Goal: Task Accomplishment & Management: Manage account settings

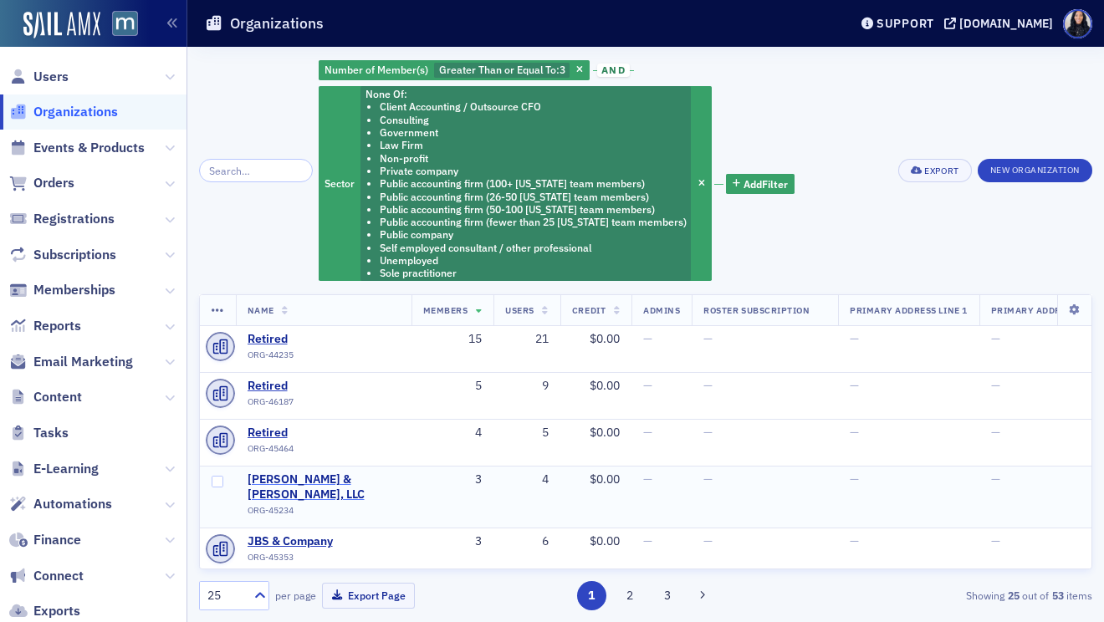
click at [313, 481] on span "Regan, Grace & Kerley, LLC" at bounding box center [323, 486] width 152 height 29
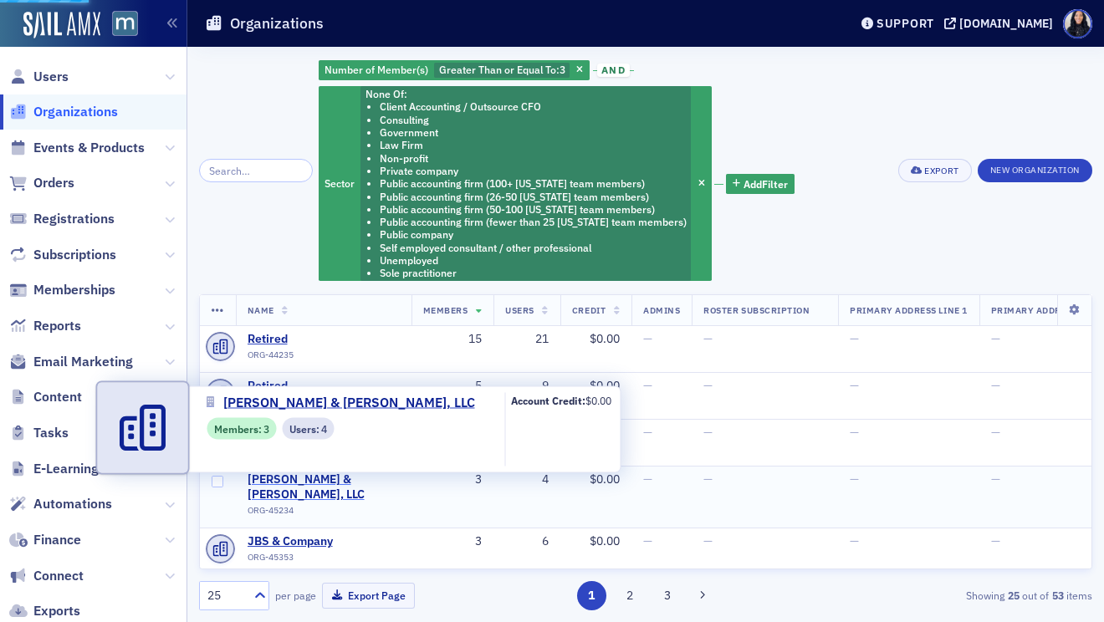
select select "US"
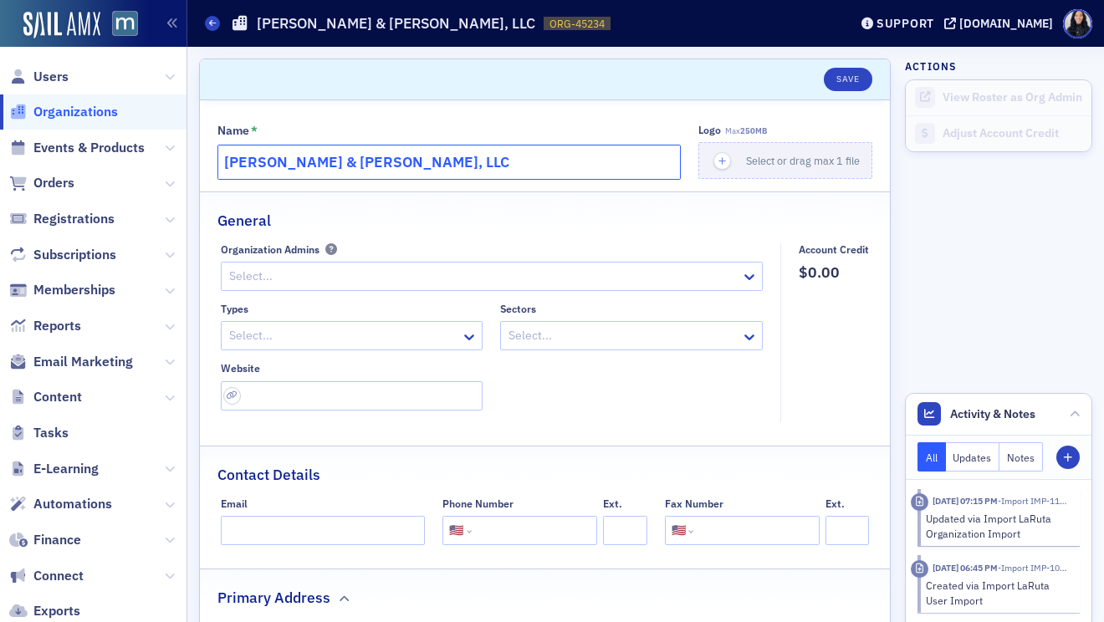
click at [367, 159] on input "Regan, Grace & Kerley, LLC" at bounding box center [448, 162] width 463 height 35
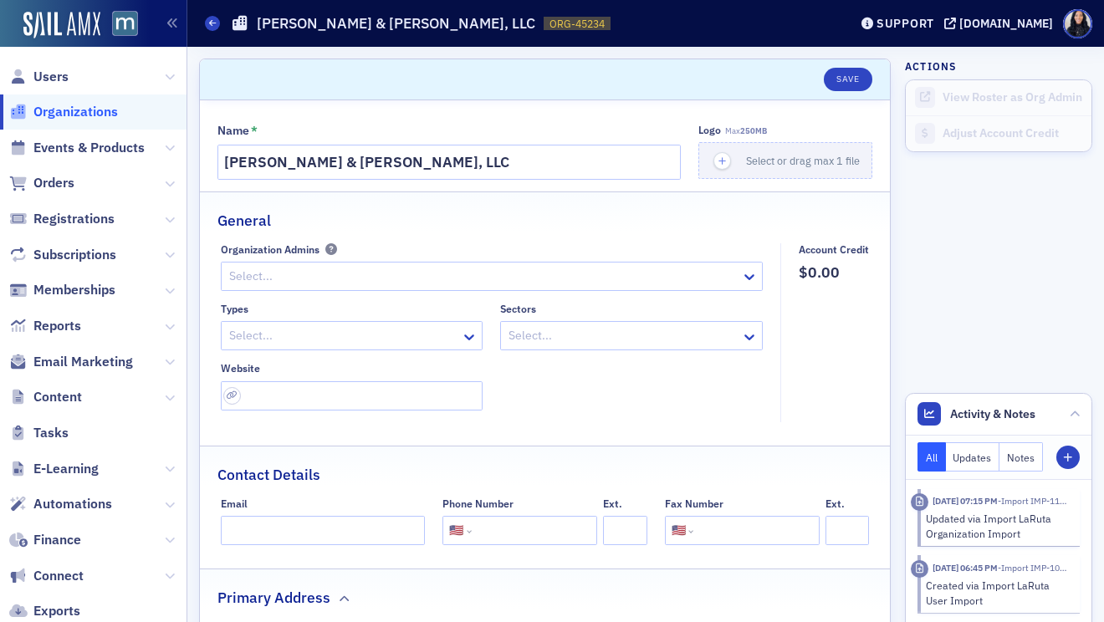
scroll to position [288, 0]
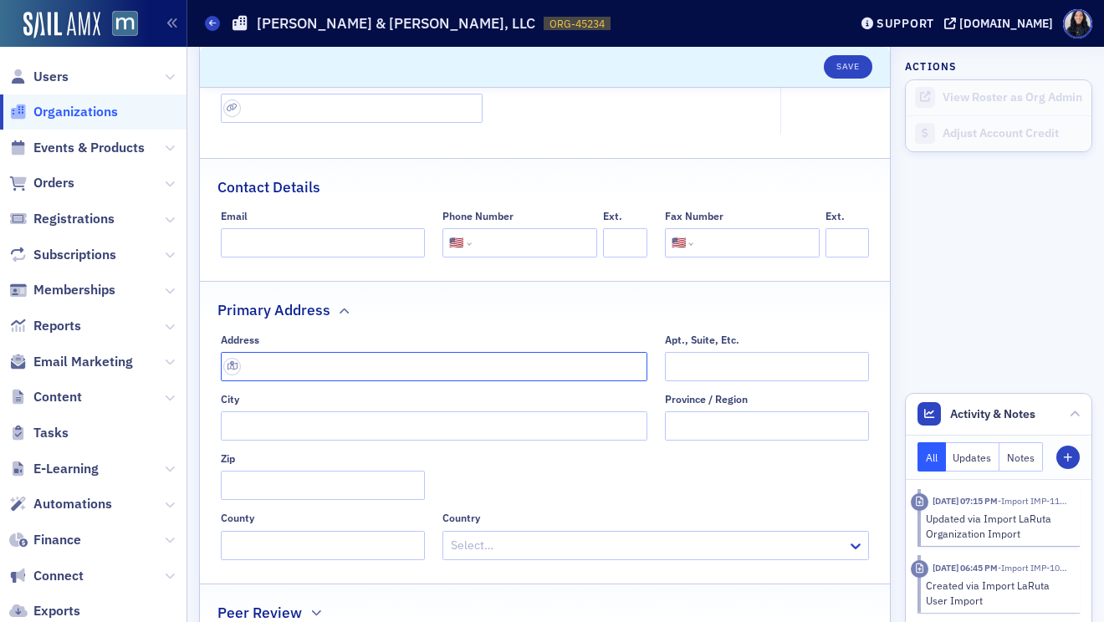
click at [380, 360] on input "text" at bounding box center [434, 366] width 426 height 29
paste input "2139 Defense Hwy, Crofton, MD 21114"
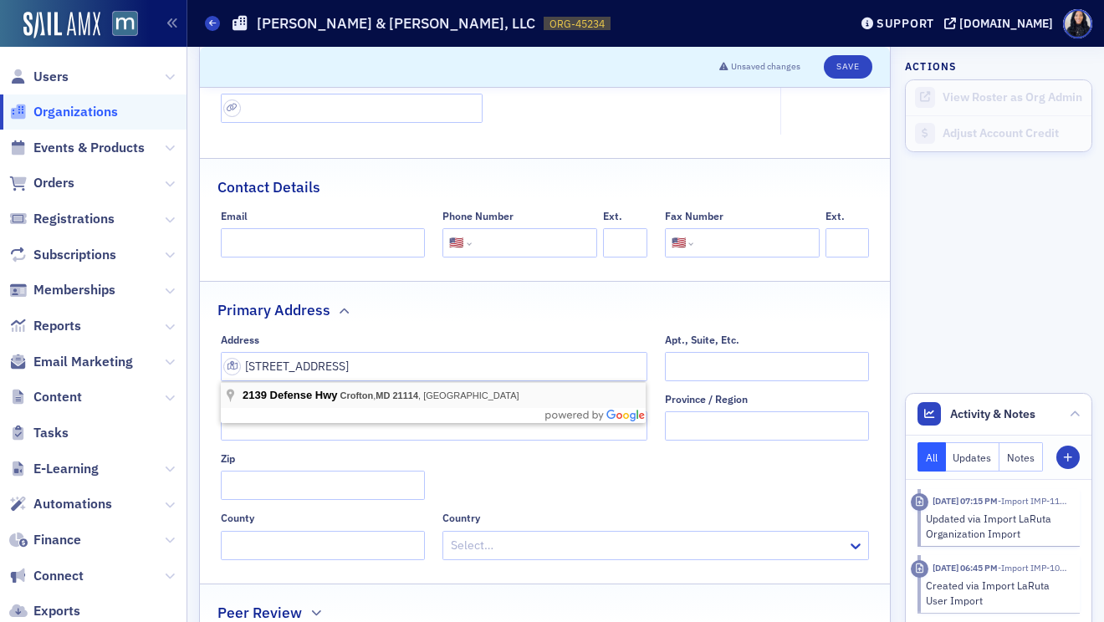
type input "2139 Defense Hwy"
type input "Crofton"
type input "21114-2438"
type input "Anne Arundel County"
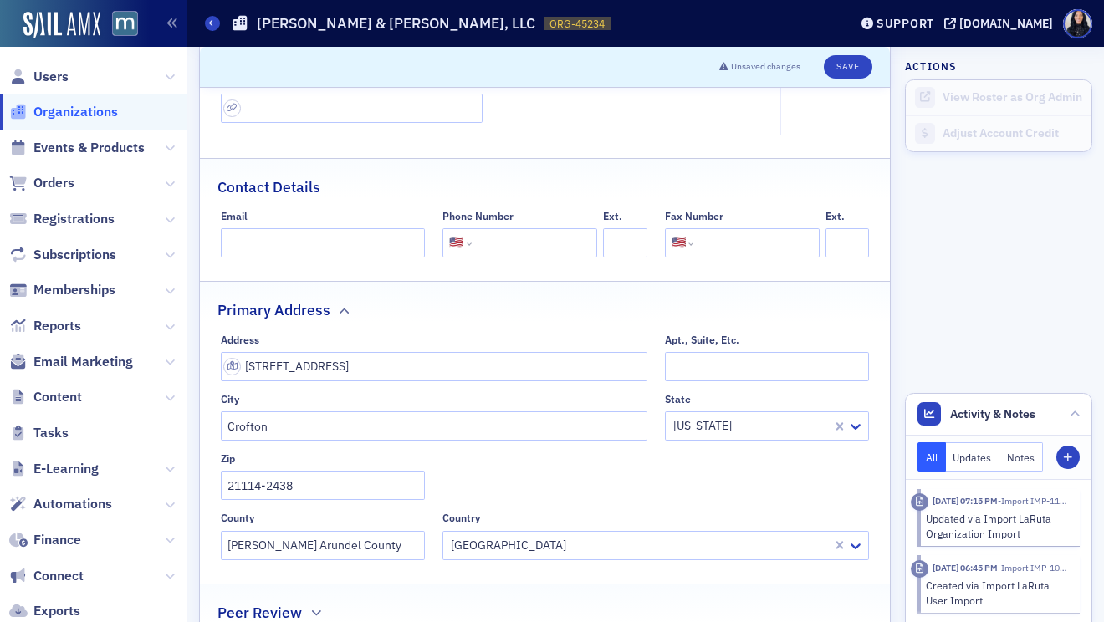
click at [523, 252] on input "tel" at bounding box center [532, 242] width 115 height 29
paste input "(410) 721-3151"
type input "(410) 721-3151"
click at [412, 105] on input "url" at bounding box center [352, 108] width 263 height 29
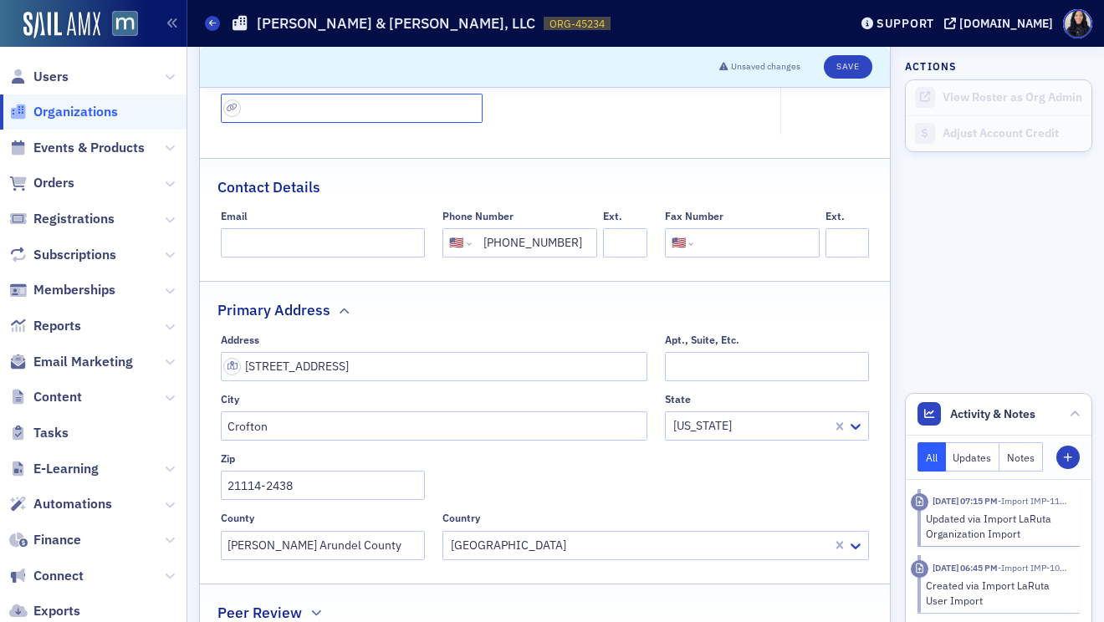
click at [412, 105] on input "url" at bounding box center [352, 108] width 263 height 29
paste input "https://www.rgkcpa.com/"
type input "https://www.rgkcpa.com/"
click at [730, 242] on input "tel" at bounding box center [753, 242] width 115 height 29
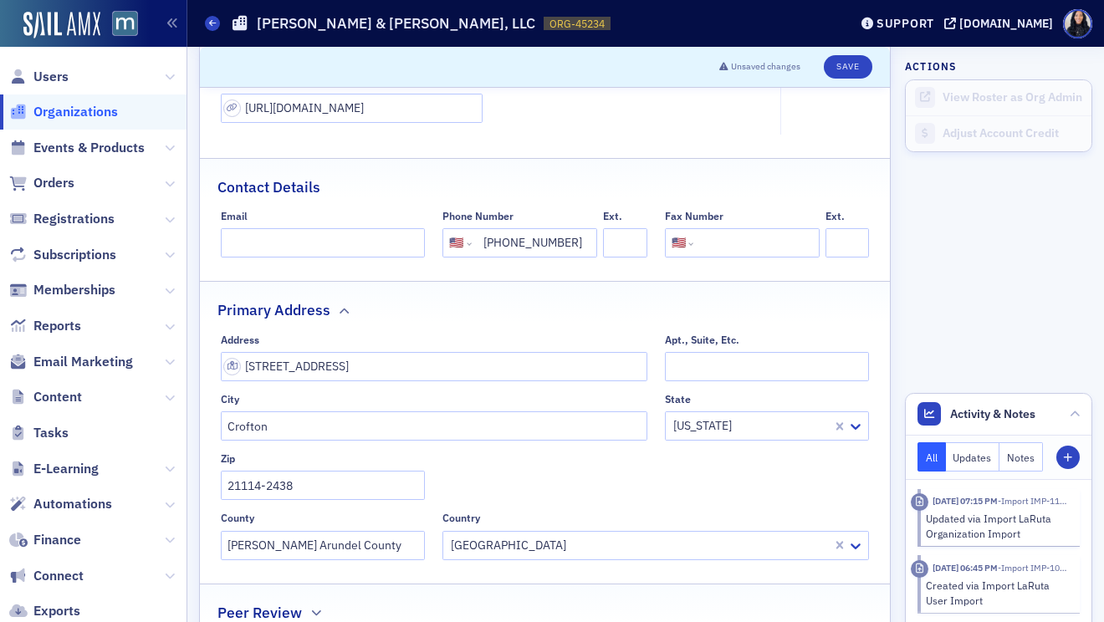
paste input "(410) 721-0154"
type input "(410) 721-0154"
click at [364, 236] on input "Email" at bounding box center [323, 242] width 205 height 29
paste input "Email:"
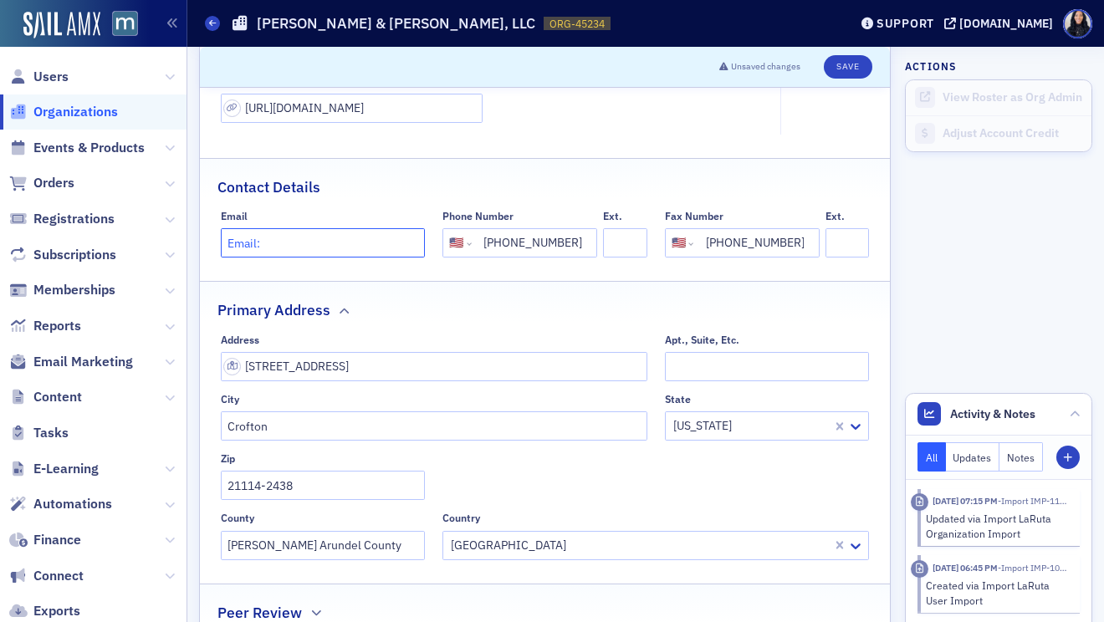
click at [344, 242] on input "Email:" at bounding box center [323, 242] width 205 height 29
type input "mail@rgkcpa.com"
click at [419, 187] on div "Contact Details" at bounding box center [544, 178] width 655 height 39
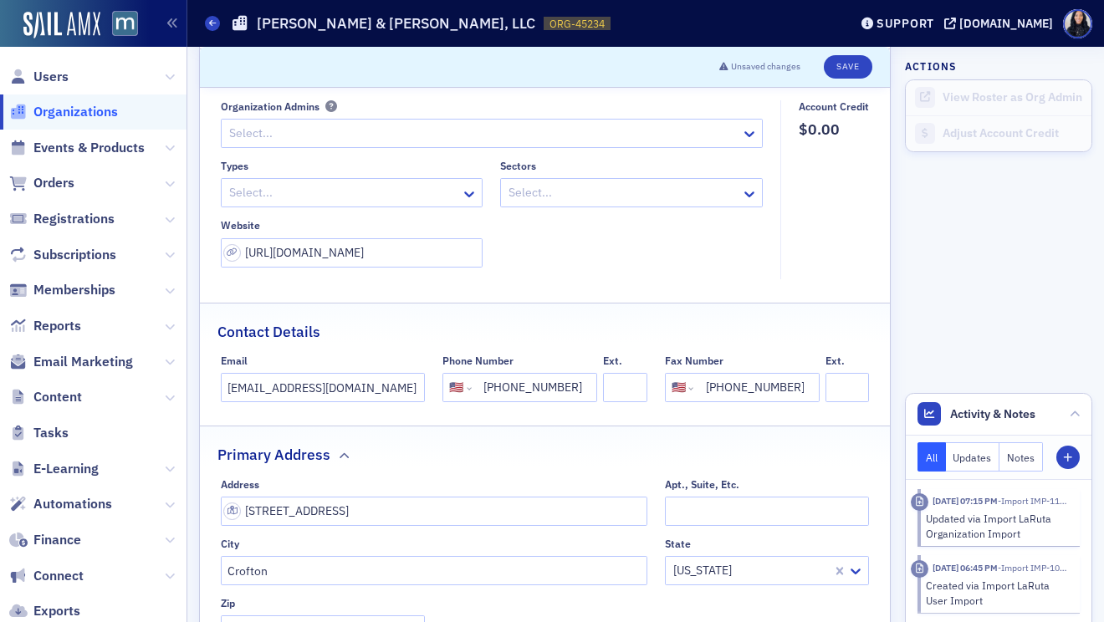
scroll to position [88, 0]
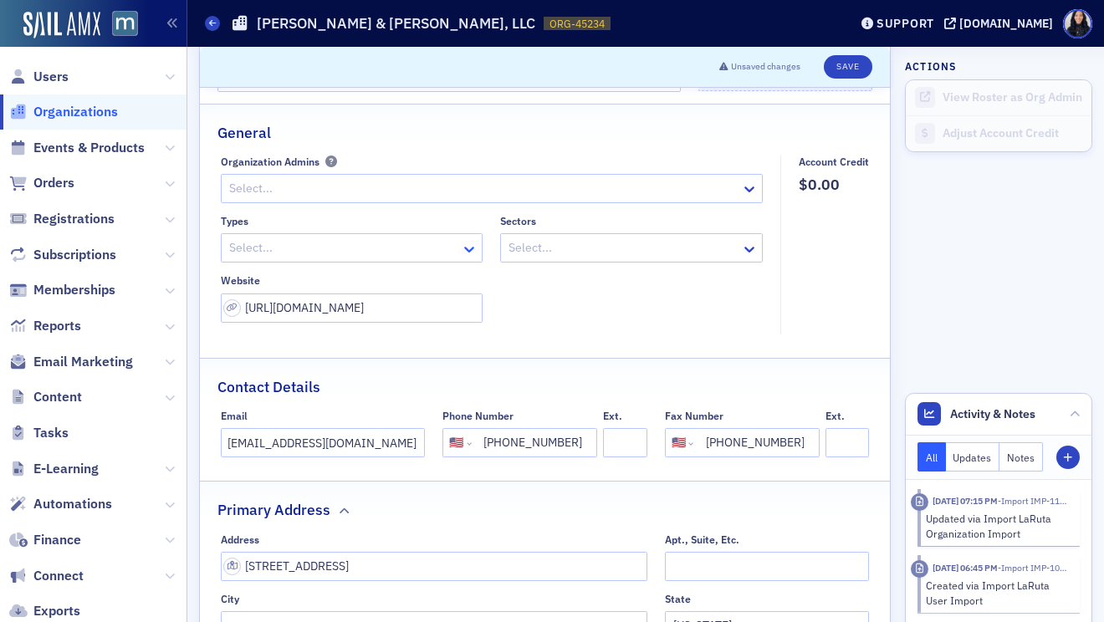
click at [466, 240] on div at bounding box center [471, 248] width 21 height 18
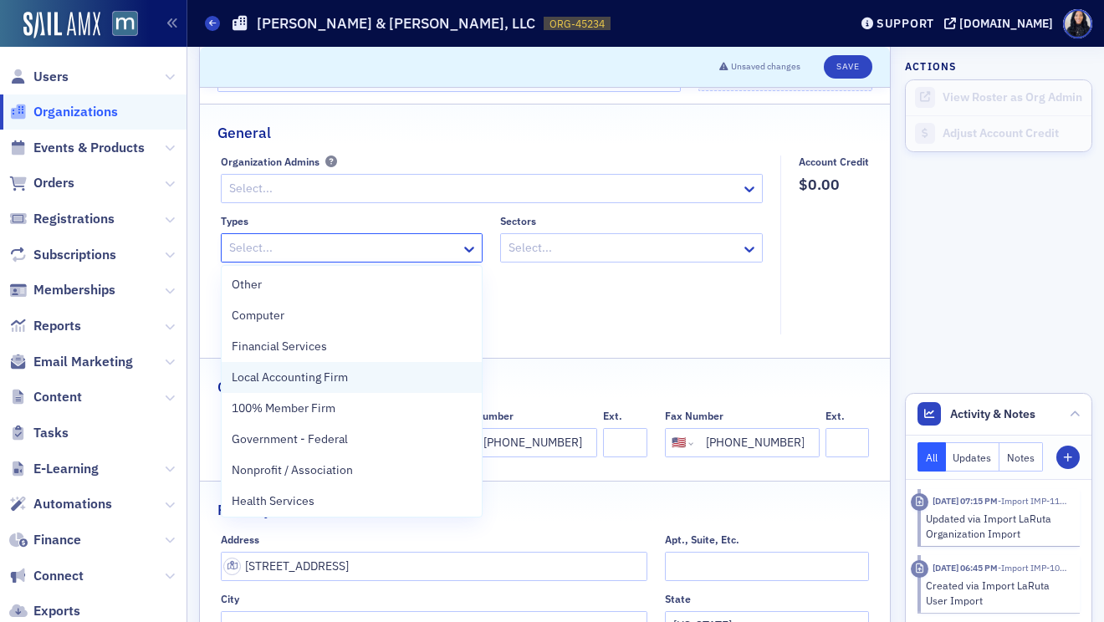
click at [358, 375] on div "Local Accounting Firm" at bounding box center [352, 378] width 241 height 18
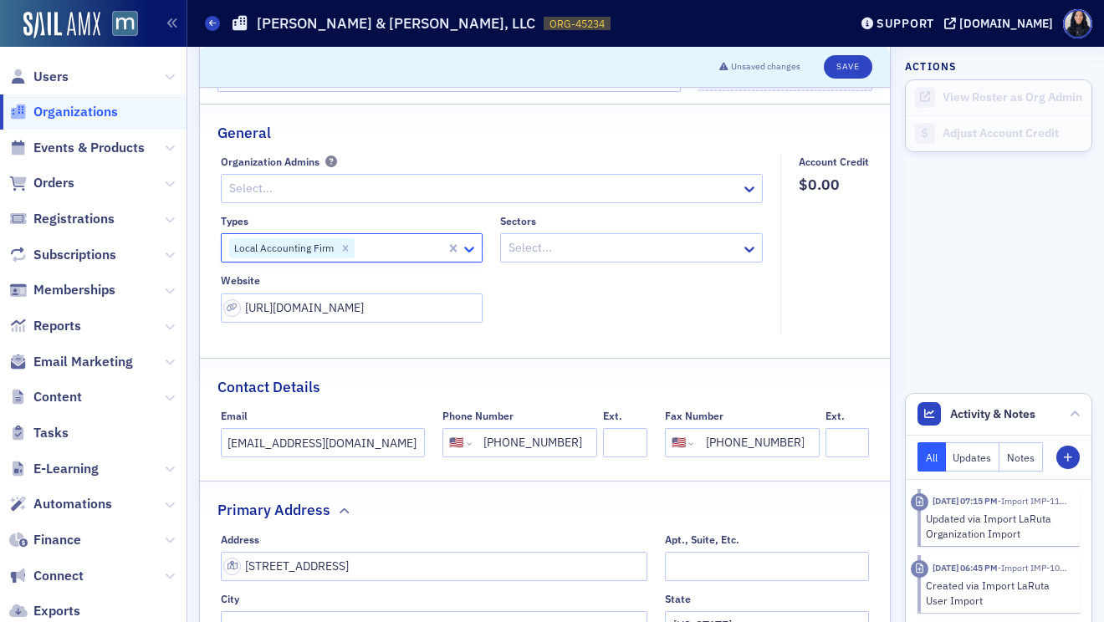
click at [469, 248] on icon at bounding box center [469, 249] width 17 height 17
click at [466, 253] on icon at bounding box center [469, 249] width 17 height 17
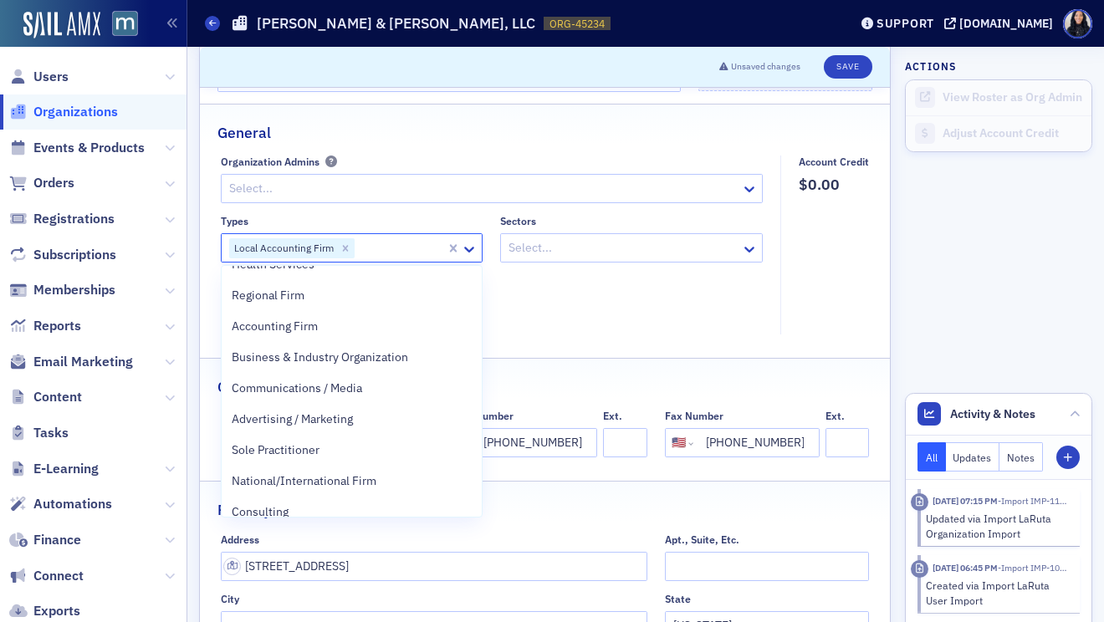
scroll to position [197, 0]
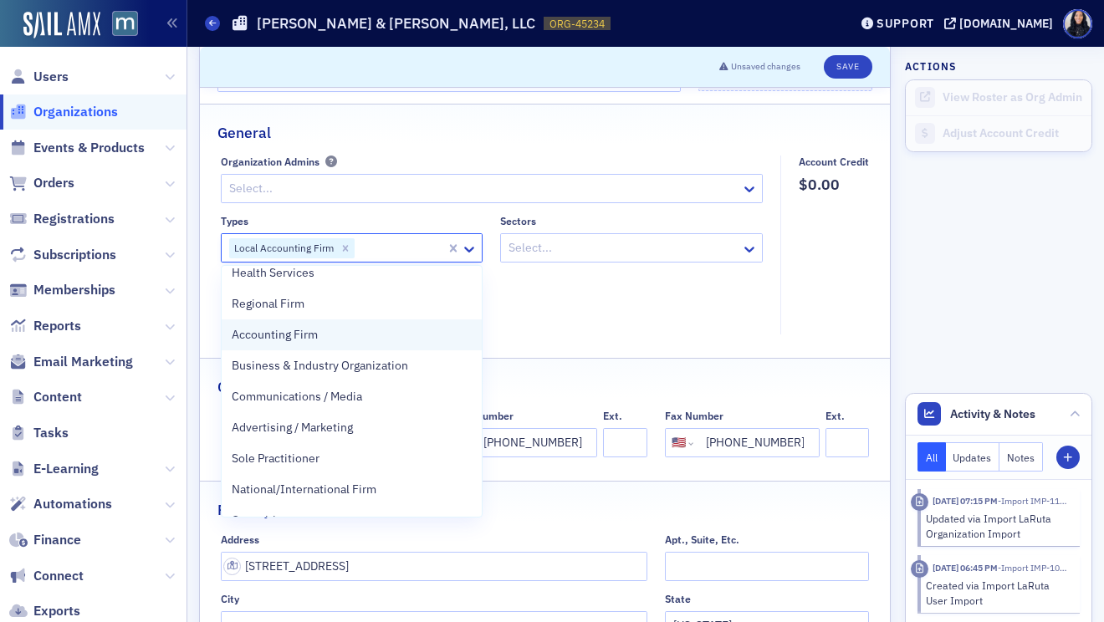
click at [387, 337] on div "Accounting Firm" at bounding box center [352, 335] width 241 height 18
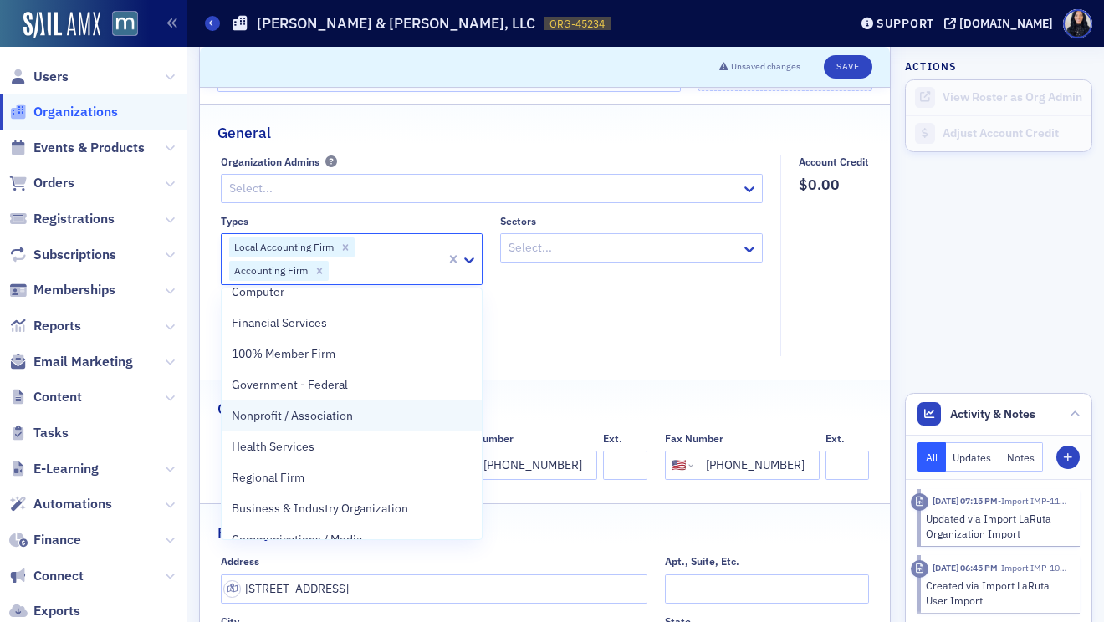
scroll to position [43, 0]
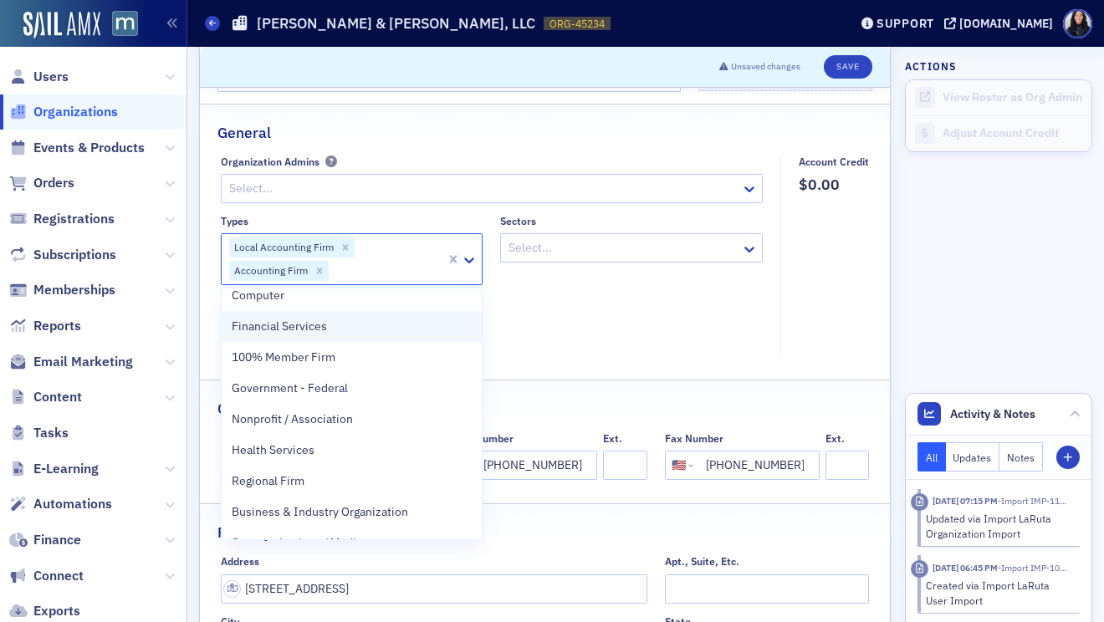
click at [393, 326] on div "Financial Services" at bounding box center [352, 327] width 241 height 18
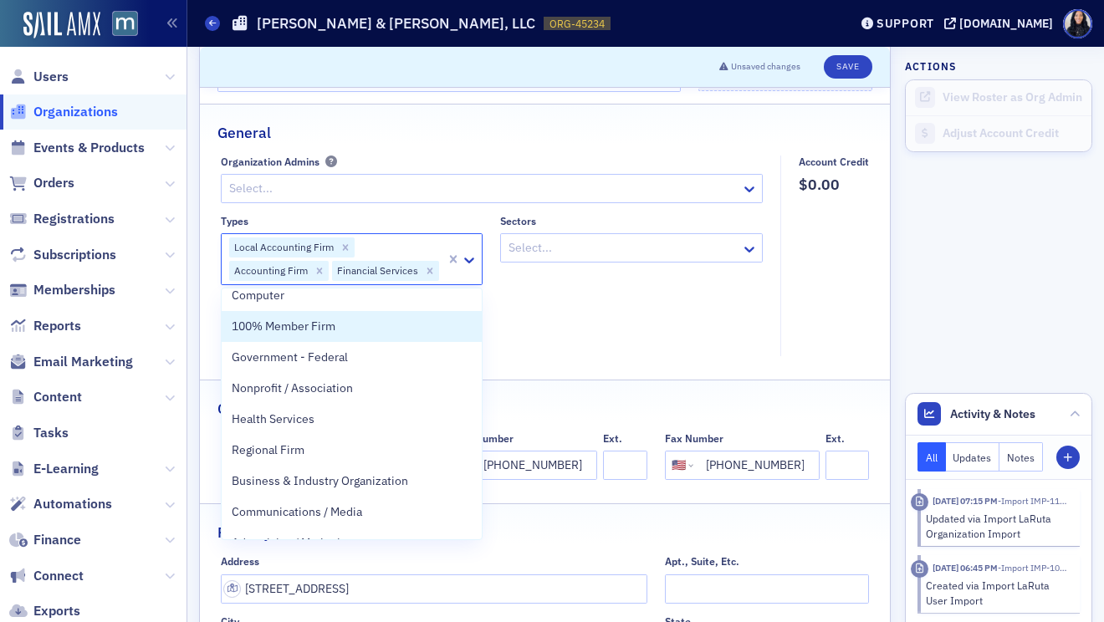
click at [496, 317] on div "Types option Financial Services, selected. 100% Member Firm, 3 of 33. 33 result…" at bounding box center [492, 280] width 543 height 130
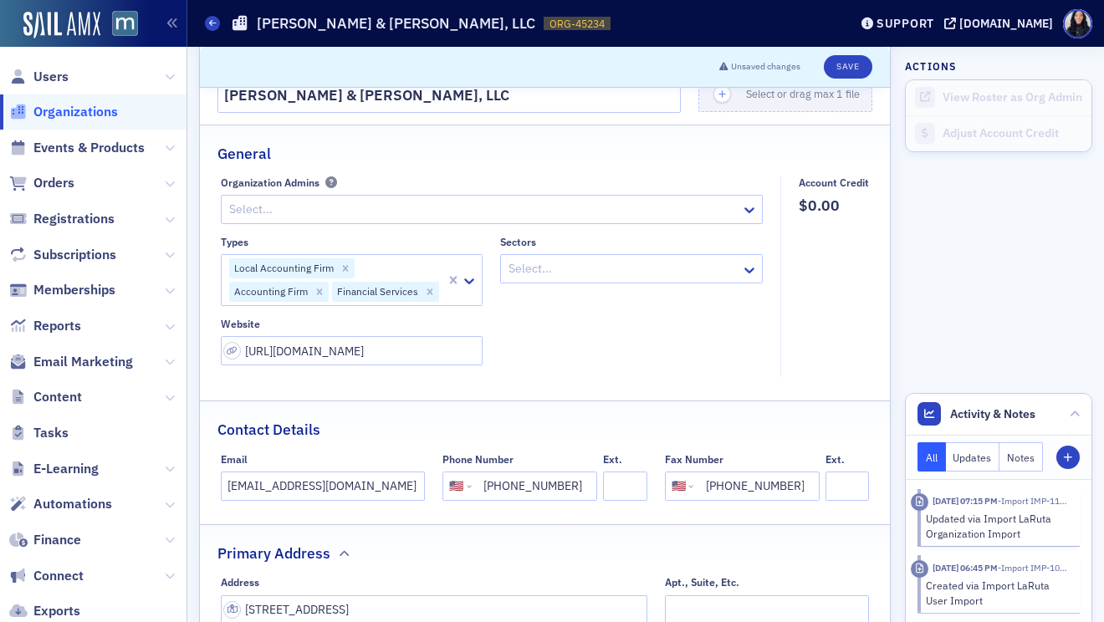
scroll to position [74, 0]
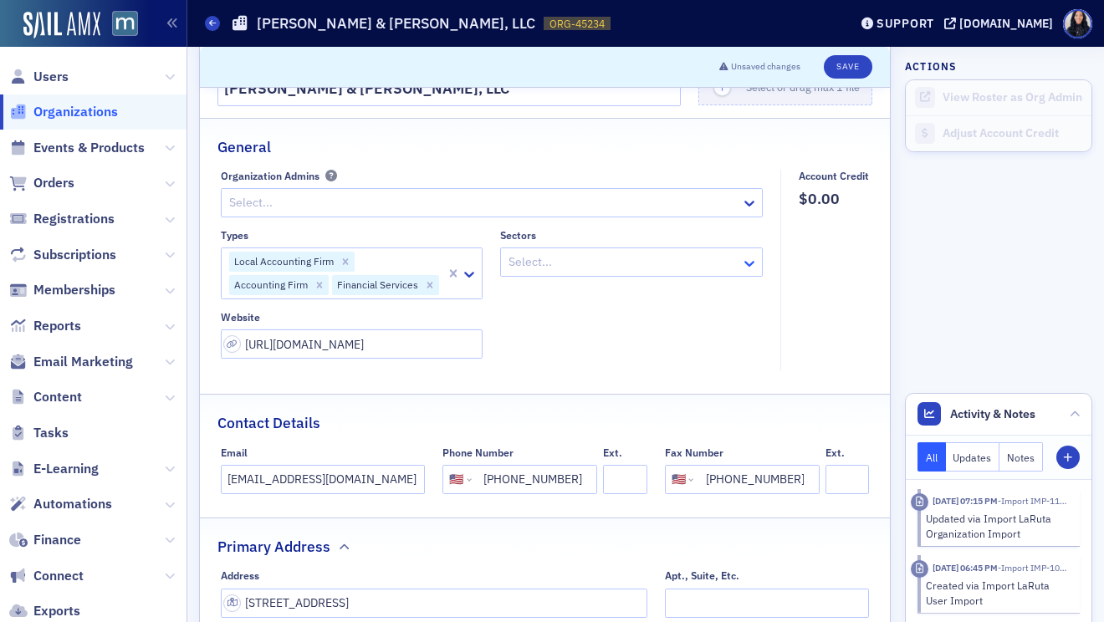
click at [746, 268] on icon at bounding box center [749, 263] width 17 height 17
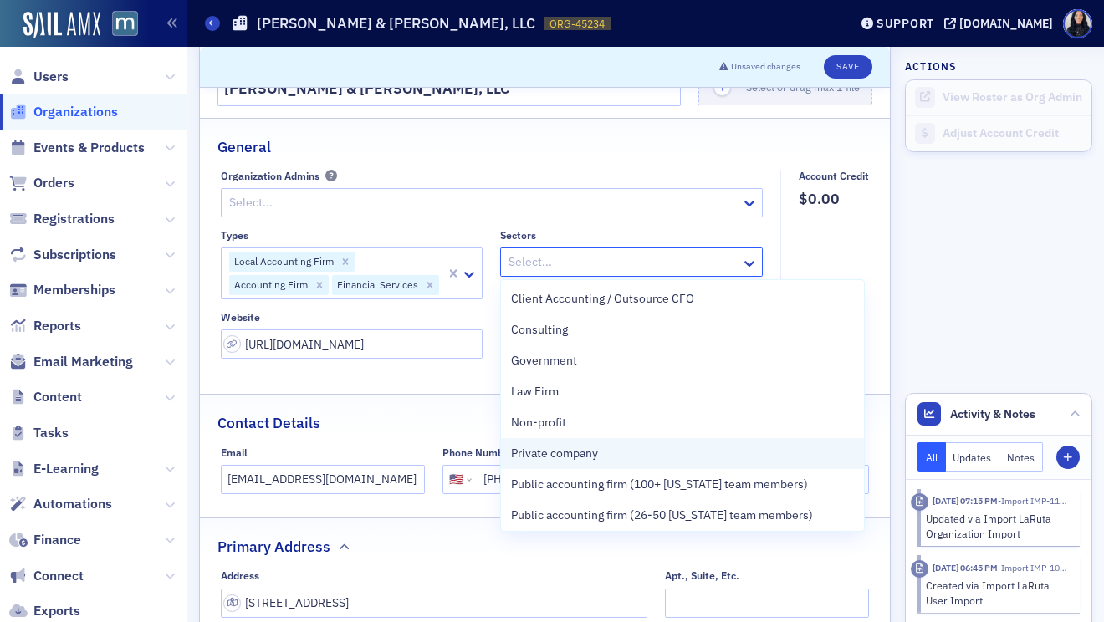
click at [633, 452] on div "Private company" at bounding box center [682, 454] width 343 height 18
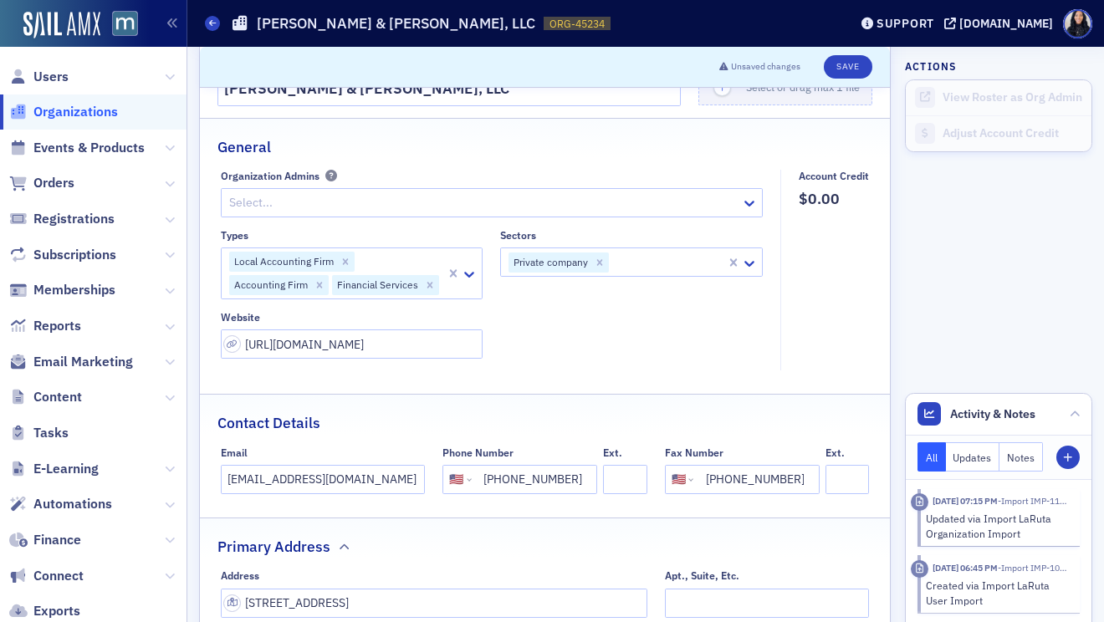
click at [850, 250] on fieldset "Account Credit $0.00" at bounding box center [829, 270] width 98 height 201
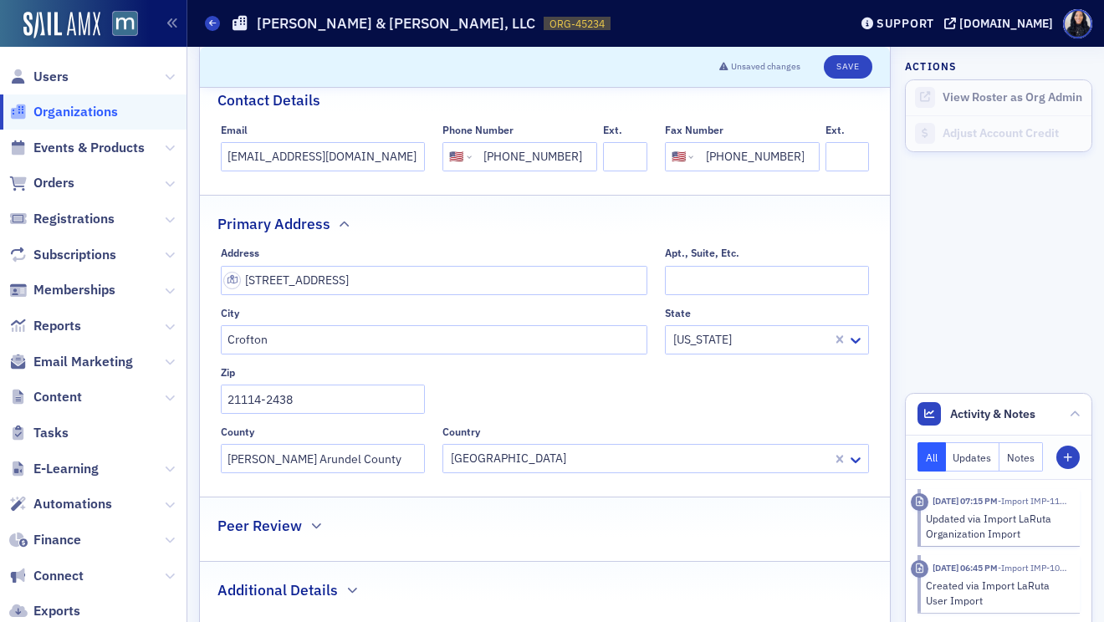
scroll to position [497, 0]
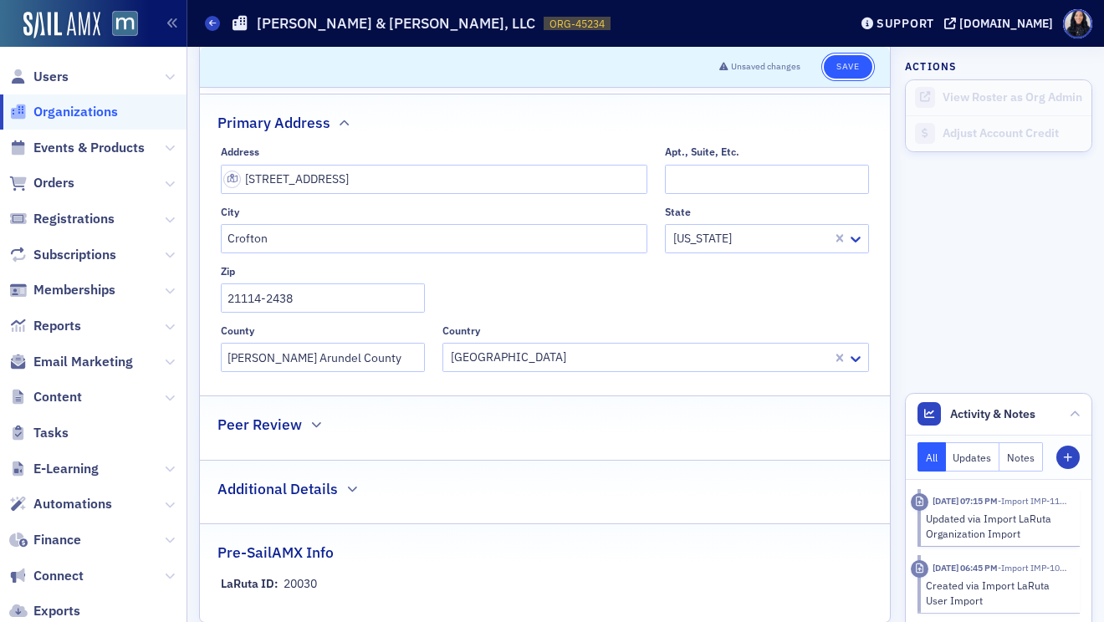
click at [838, 67] on button "Save" at bounding box center [848, 66] width 48 height 23
select select "US"
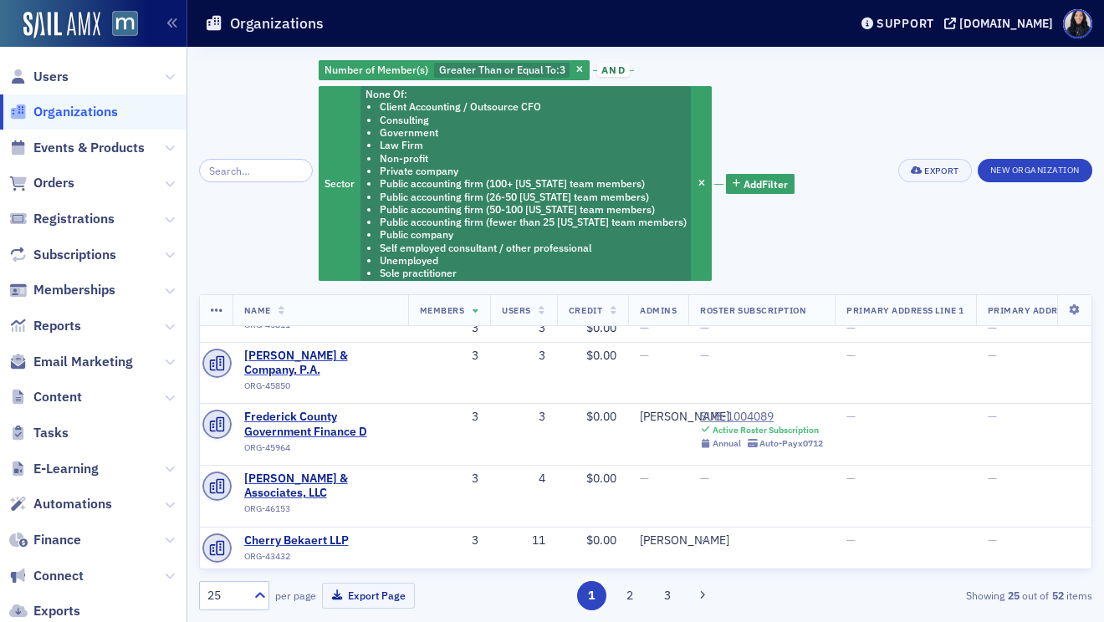
scroll to position [497, 0]
